Goal: Check status

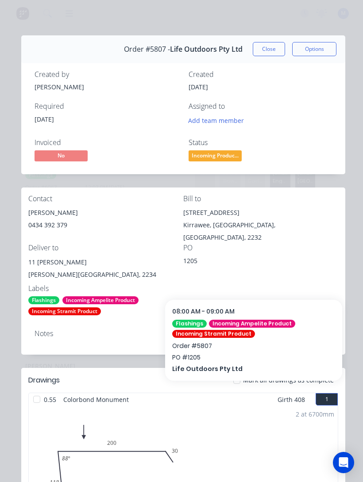
click at [274, 49] on button "Close" at bounding box center [269, 49] width 32 height 14
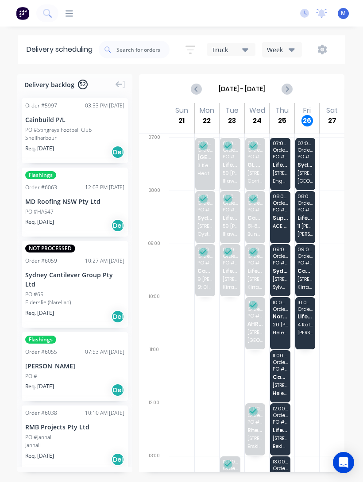
click at [307, 272] on span "Cash Sales" at bounding box center [304, 271] width 15 height 6
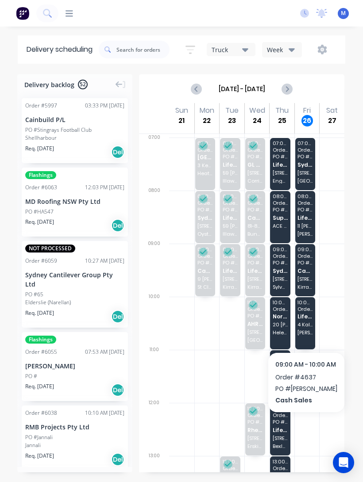
click at [311, 271] on span "Cash Sales" at bounding box center [304, 271] width 15 height 6
click at [310, 270] on span "Cash Sales" at bounding box center [304, 271] width 15 height 6
click at [311, 265] on span "PO # Dave Standen" at bounding box center [304, 262] width 15 height 5
click at [304, 282] on div "09:00 - 10:00 Order # 4637 PO # [PERSON_NAME] Cash Sales [GEOGRAPHIC_DATA][PERS…" at bounding box center [305, 270] width 20 height 52
click at [309, 274] on div "09:00 - 10:00 Order # 4637 PO # [PERSON_NAME] Cash Sales [GEOGRAPHIC_DATA][PERS…" at bounding box center [305, 270] width 20 height 52
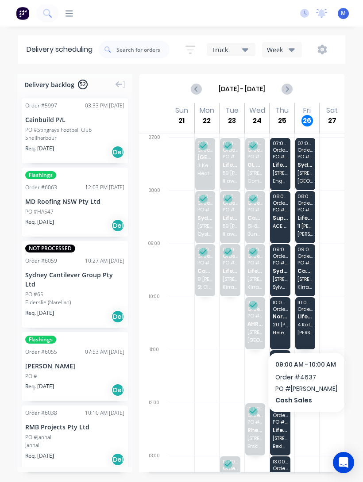
click at [303, 271] on span "Cash Sales" at bounding box center [304, 271] width 15 height 6
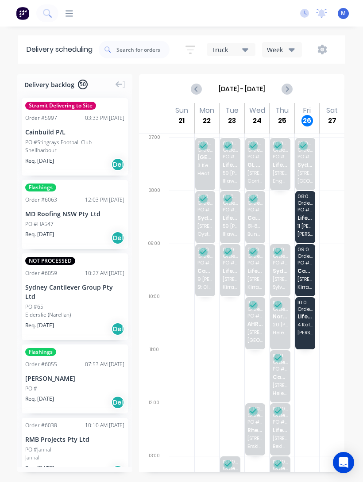
click at [309, 272] on span "Cash Sales" at bounding box center [304, 271] width 15 height 6
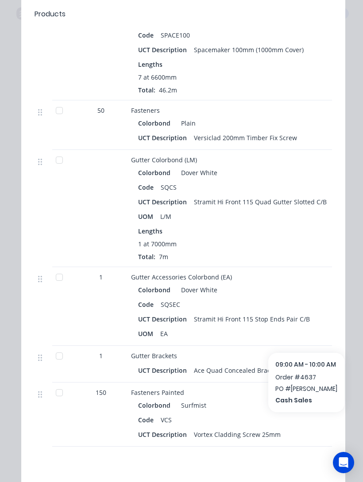
scroll to position [776, 0]
click at [58, 390] on div at bounding box center [59, 393] width 18 height 18
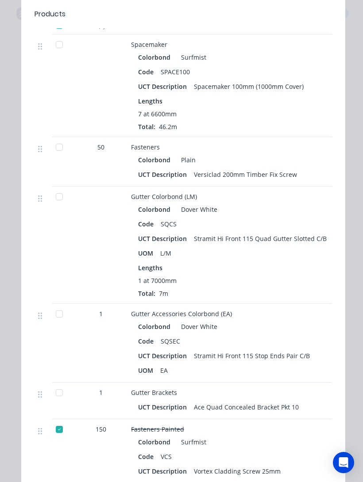
scroll to position [737, 0]
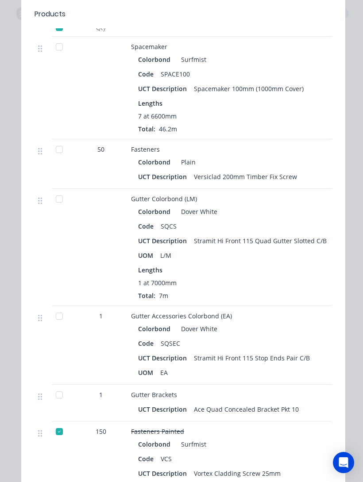
click at [53, 150] on div at bounding box center [59, 150] width 18 height 18
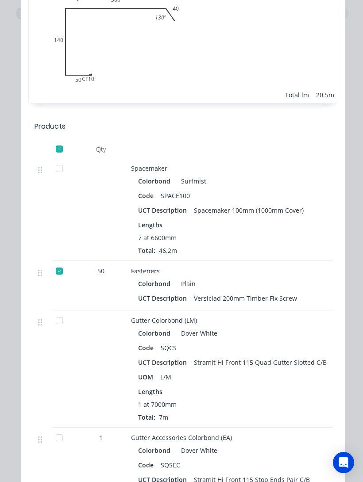
scroll to position [616, 0]
click at [66, 167] on div at bounding box center [59, 169] width 18 height 18
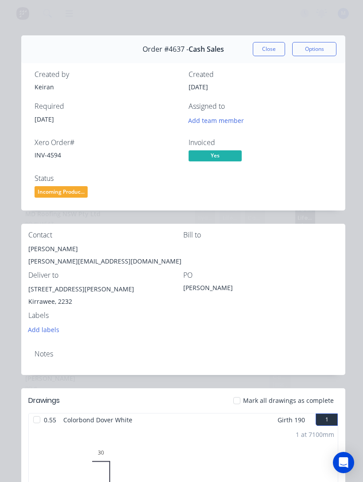
scroll to position [0, 0]
